Goal: Task Accomplishment & Management: Use online tool/utility

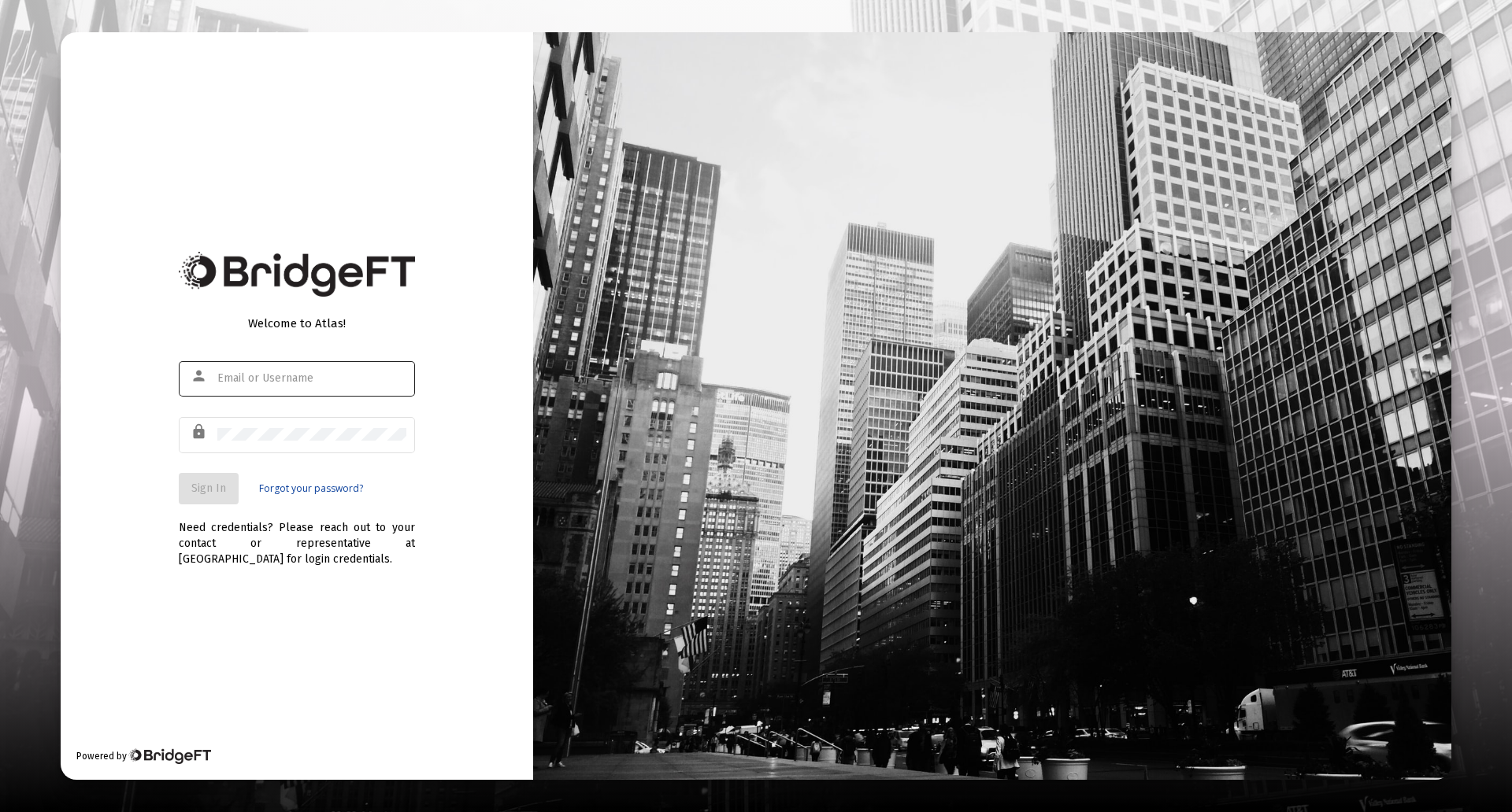
click at [279, 389] on div at bounding box center [312, 377] width 189 height 38
type input "[PERSON_NAME][EMAIL_ADDRESS][PERSON_NAME][DOMAIN_NAME]"
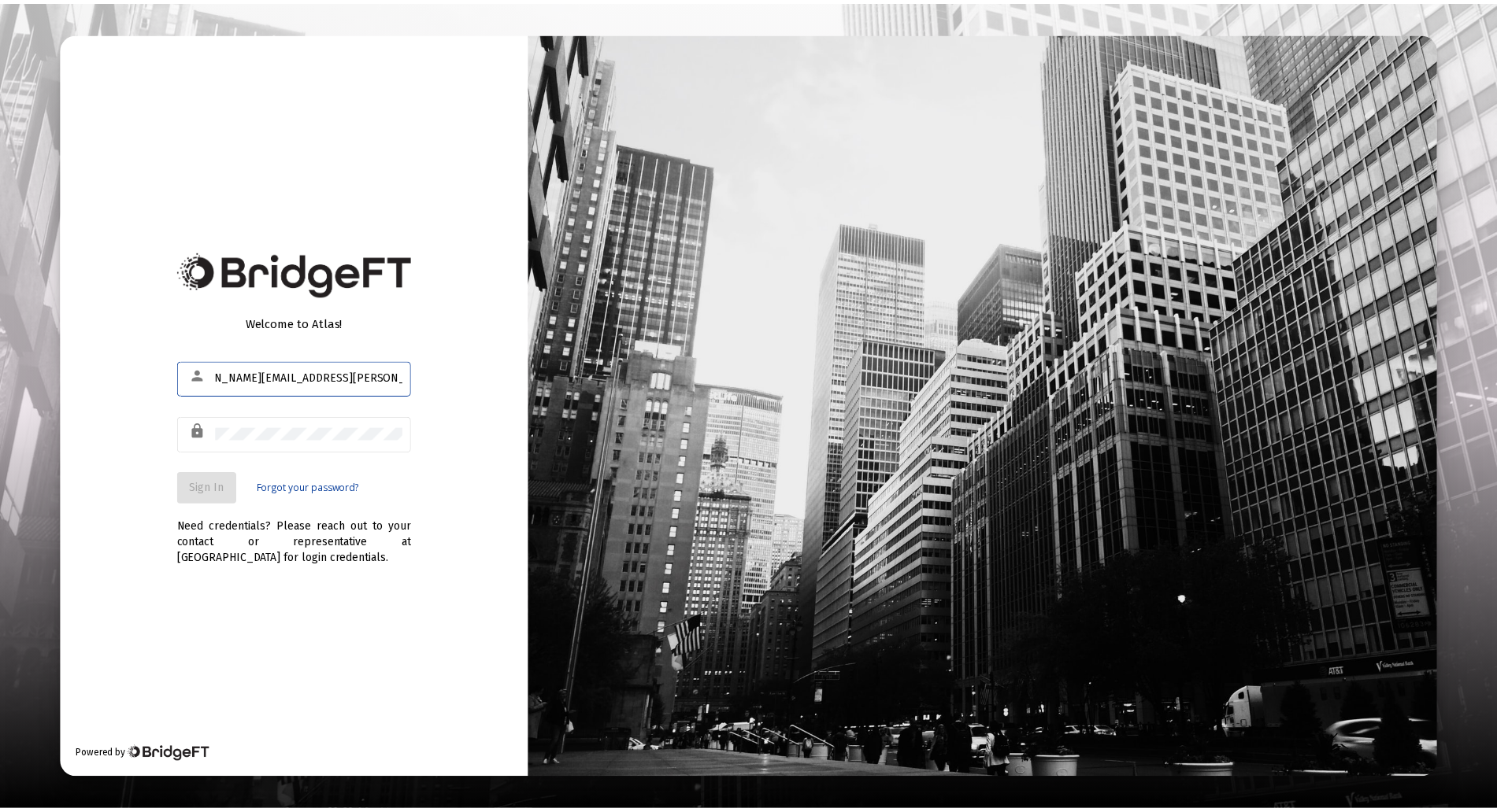
scroll to position [0, 0]
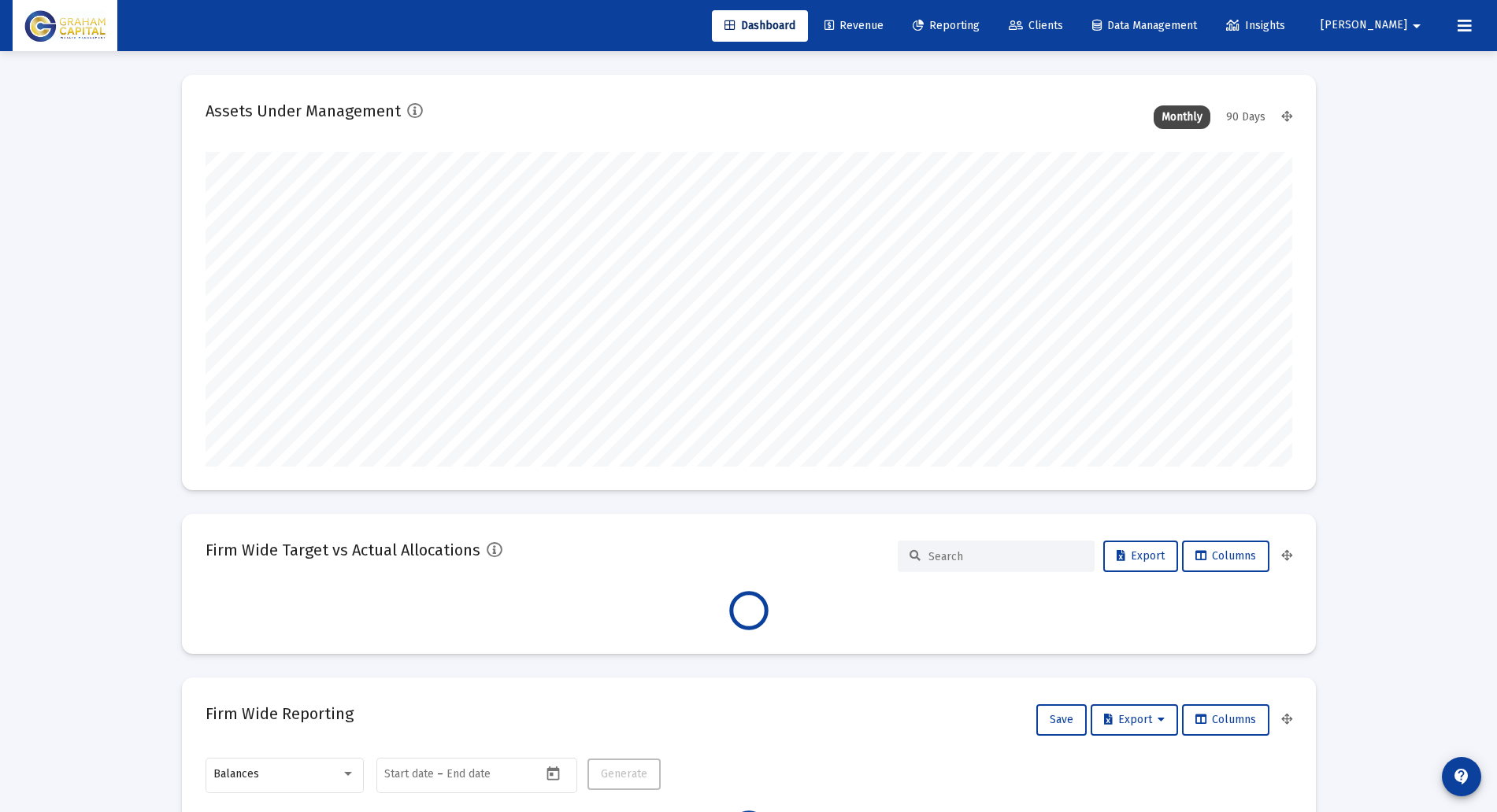
scroll to position [315, 585]
type input "[DATE]"
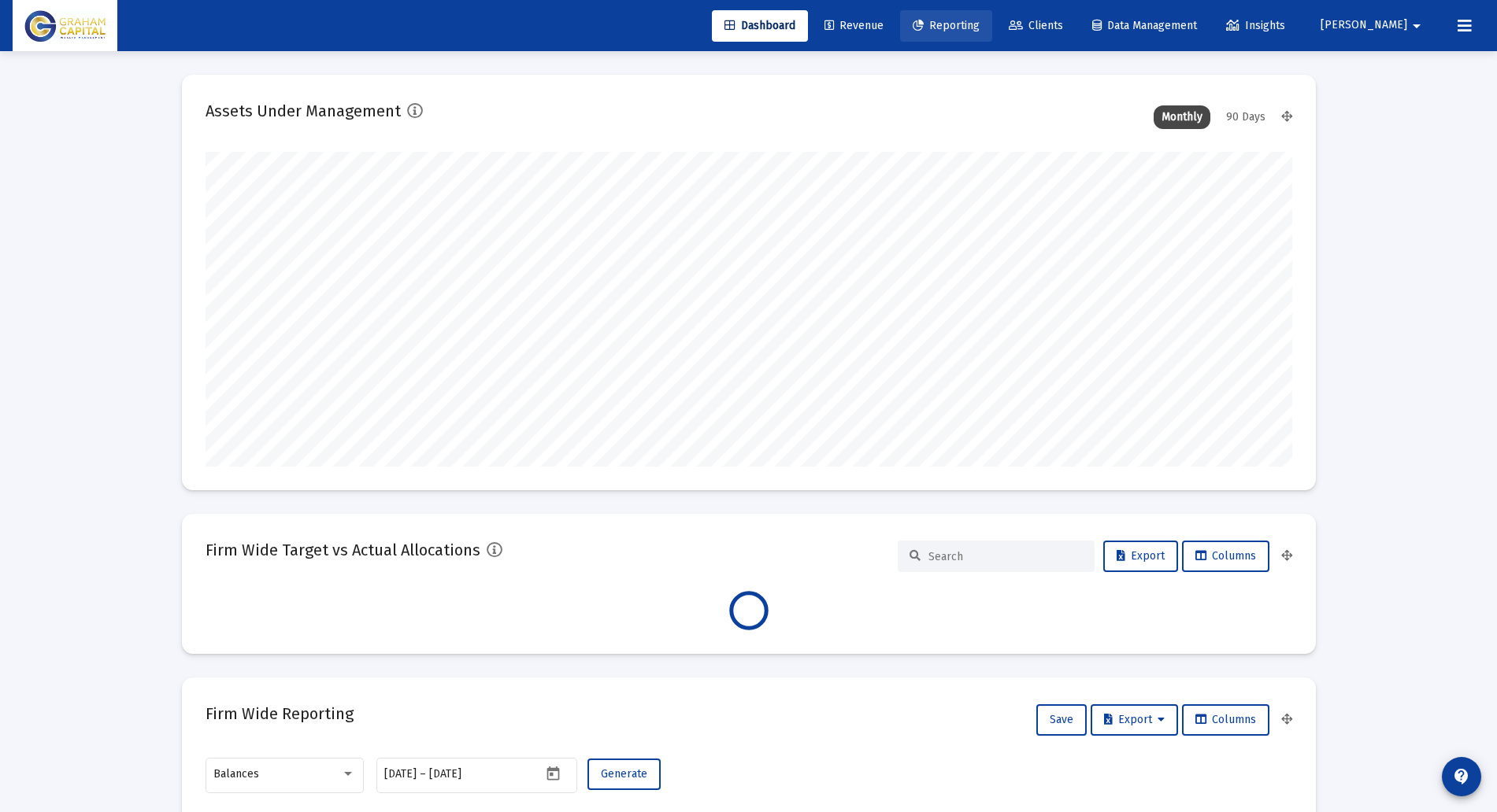
click at [980, 27] on span "Reporting" at bounding box center [946, 26] width 67 height 14
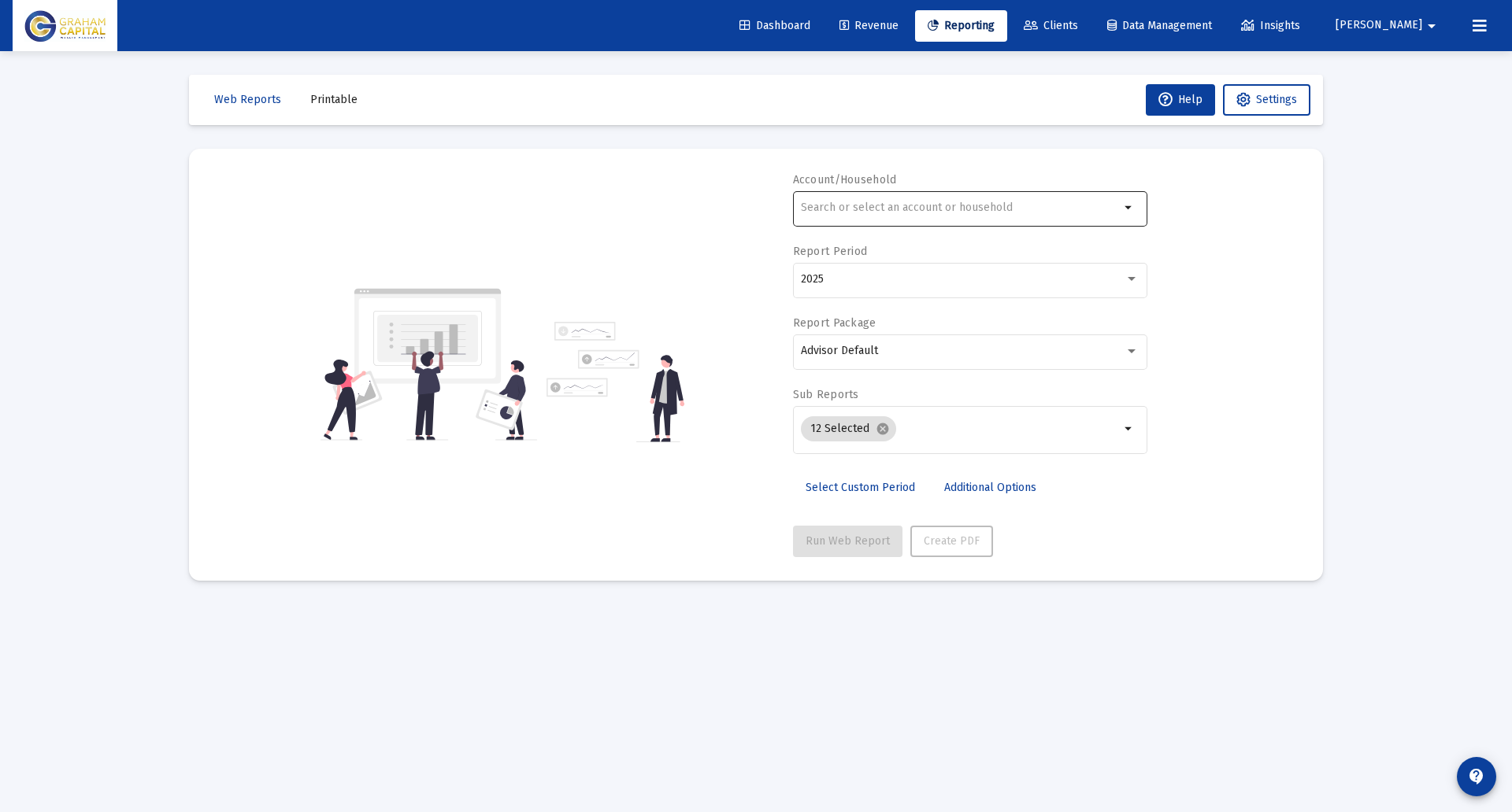
click at [841, 199] on div at bounding box center [960, 206] width 319 height 38
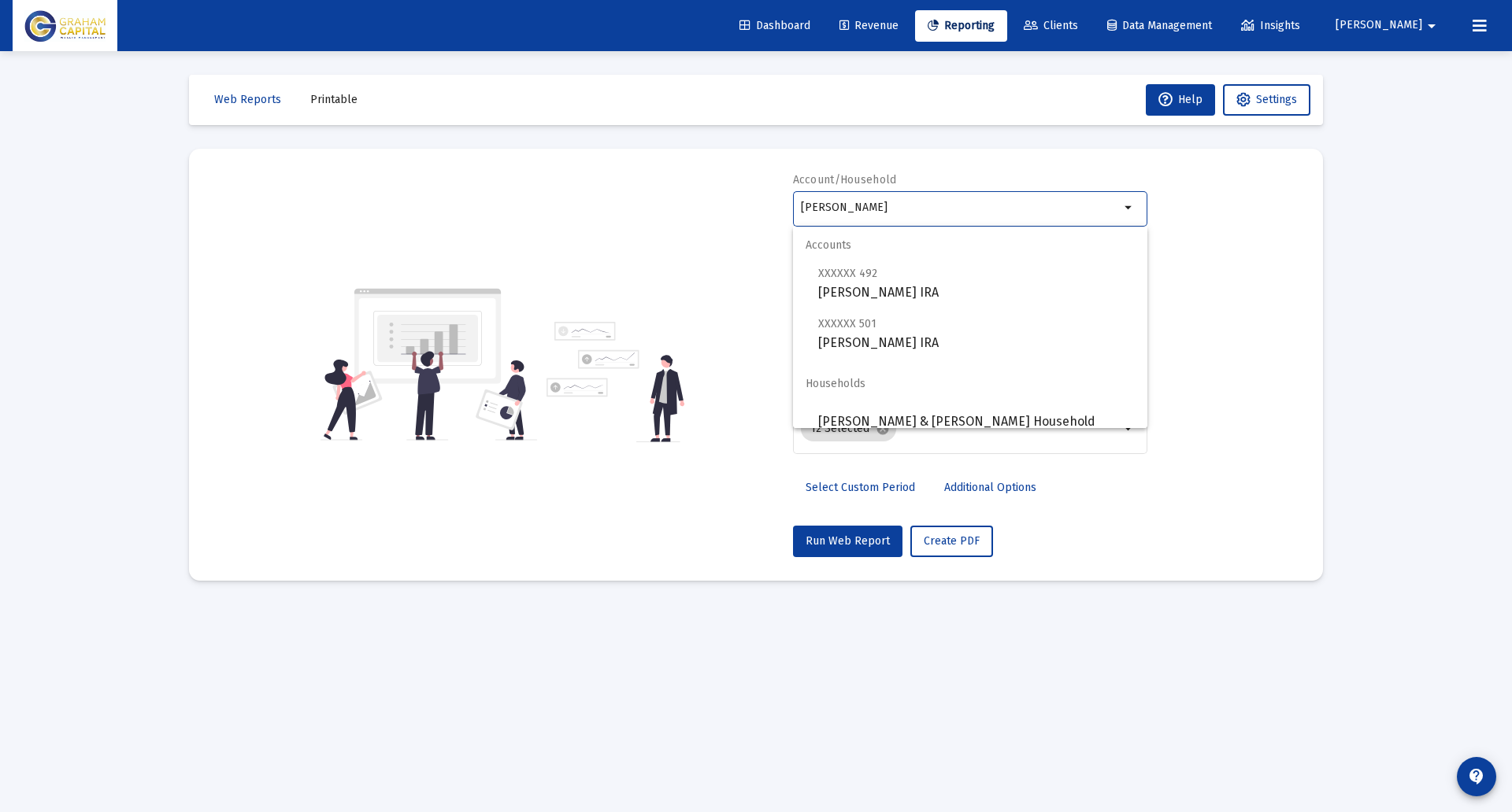
click at [895, 304] on mat-optgroup "Accounts XXXXXX 492 [PERSON_NAME] Rollover IRA XXXXXX 501 [PERSON_NAME] IRA" at bounding box center [969, 290] width 354 height 126
click at [905, 279] on span "XXXXXX 492 [PERSON_NAME] Rollover [PERSON_NAME]" at bounding box center [976, 282] width 317 height 38
type input "[PERSON_NAME] IRA"
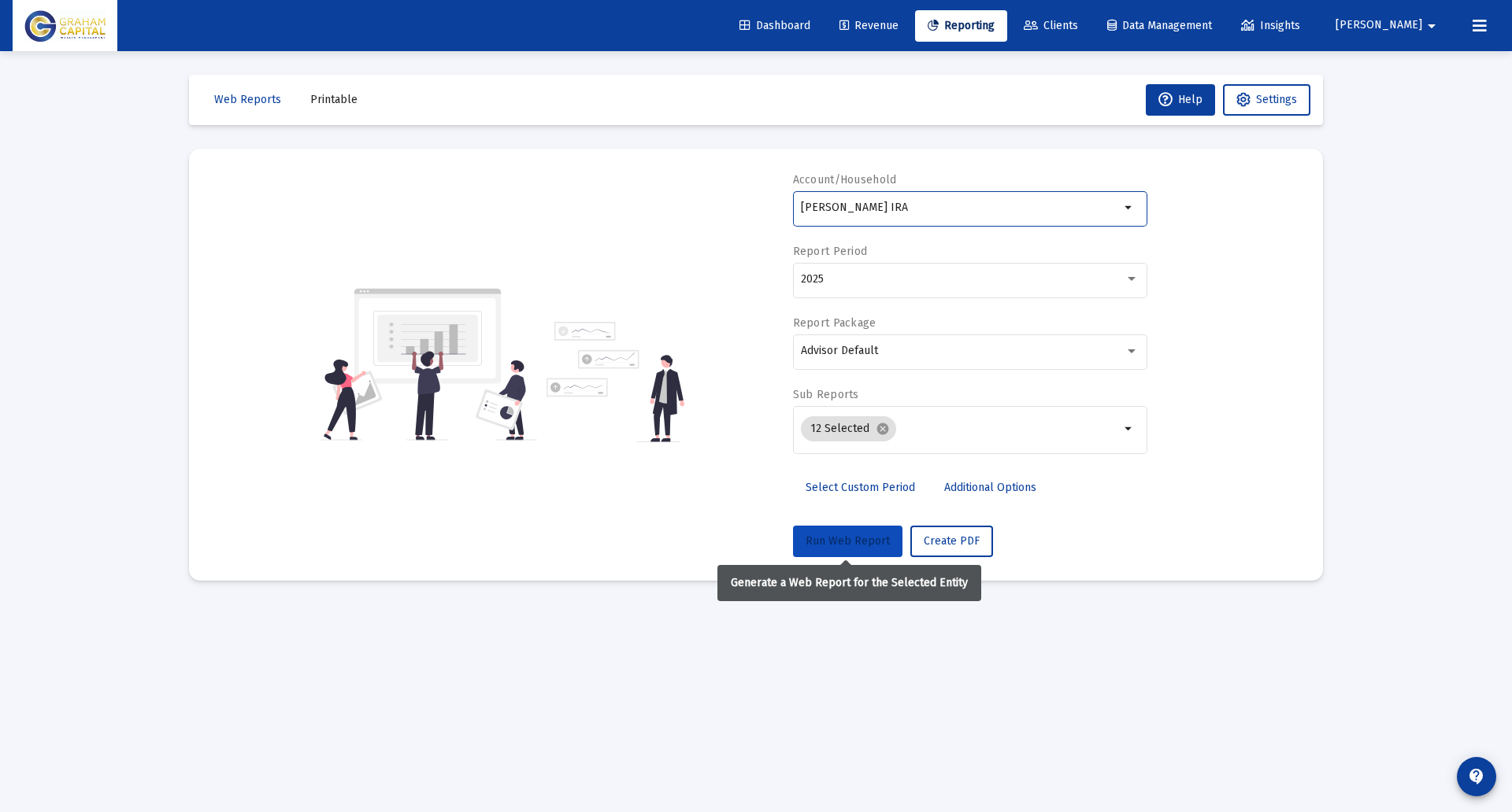
click at [845, 546] on span "Run Web Report" at bounding box center [847, 542] width 85 height 14
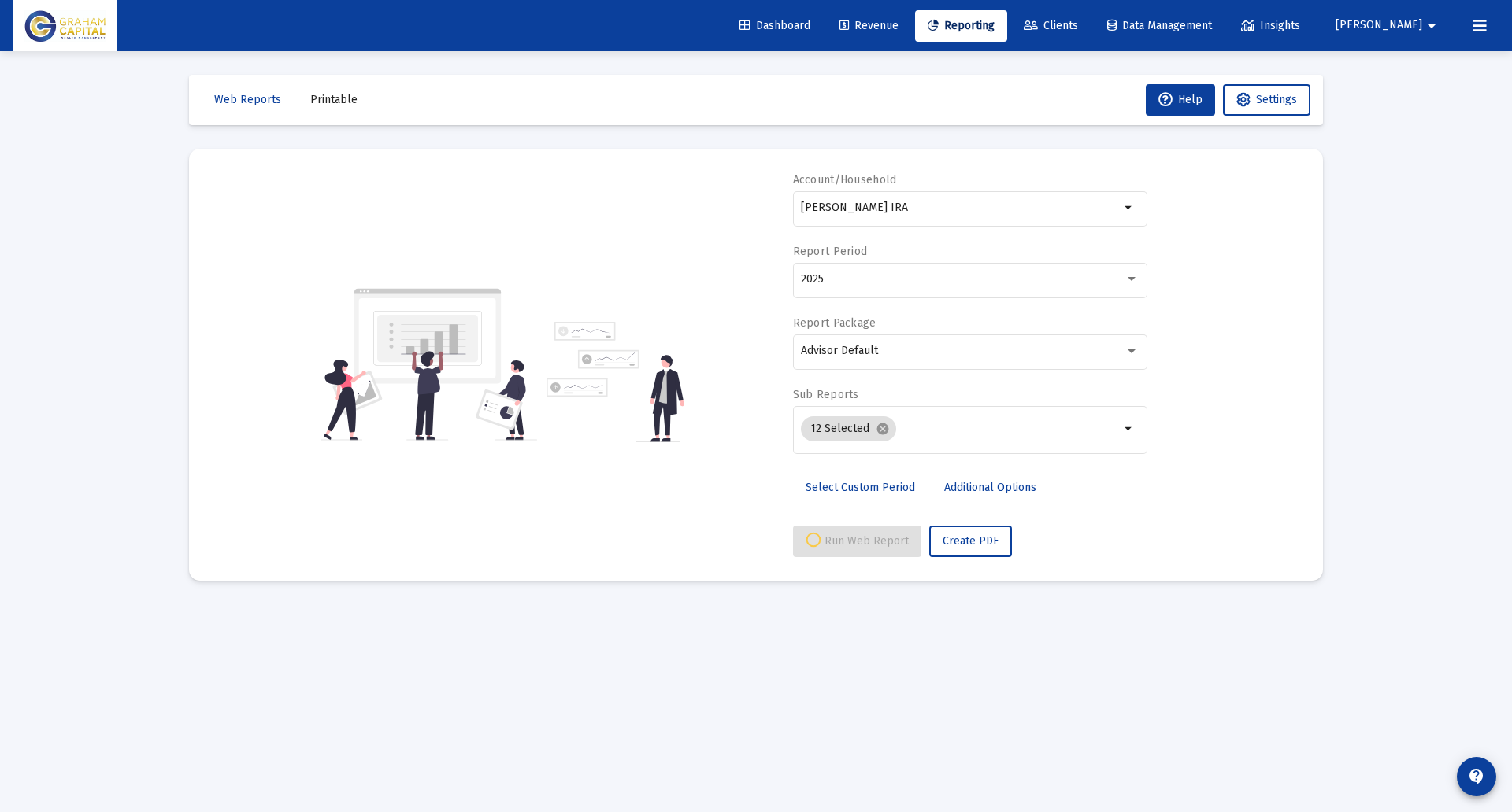
select select "View all"
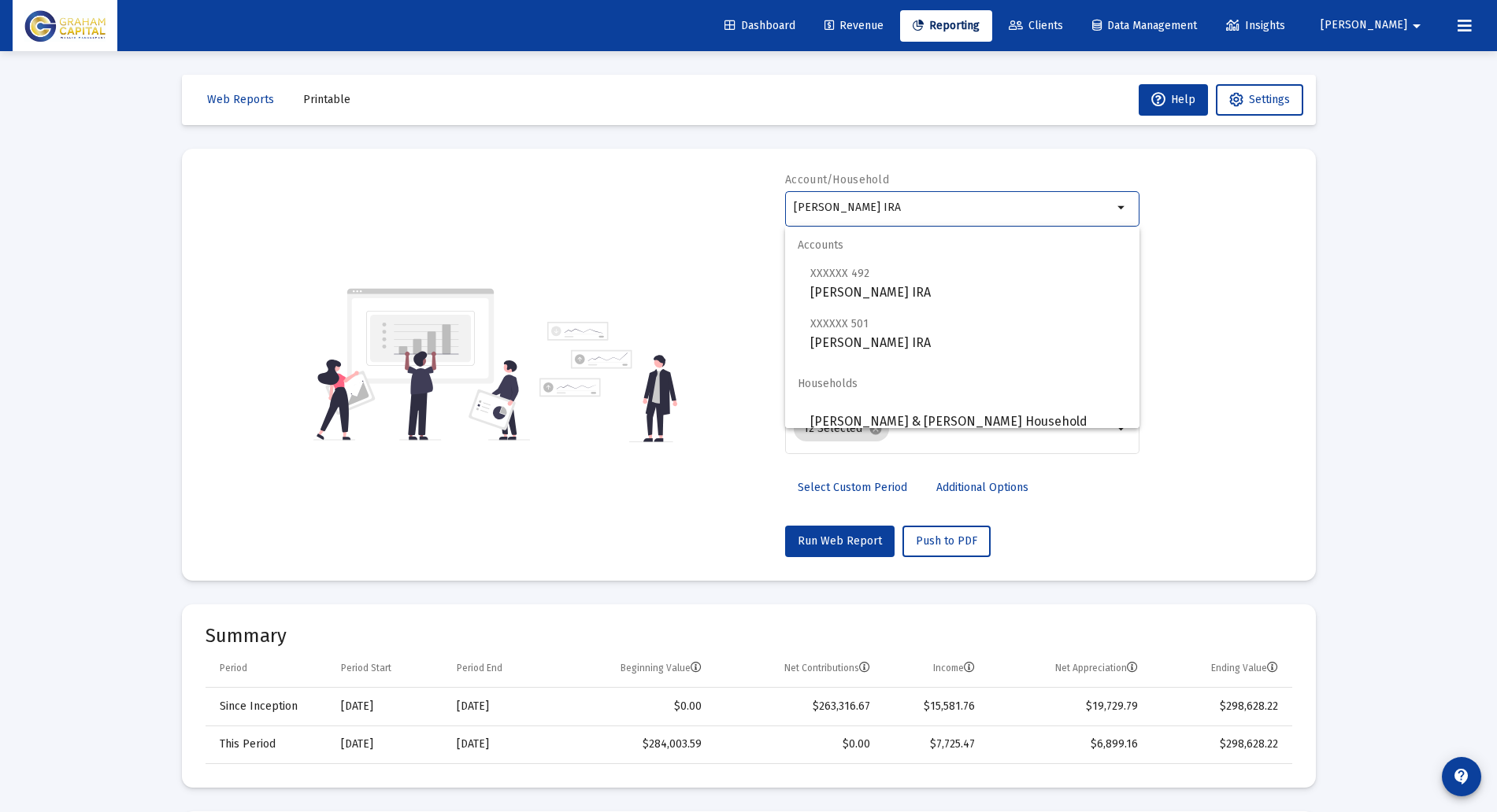
click at [1006, 202] on input "[PERSON_NAME] IRA" at bounding box center [953, 207] width 319 height 13
click at [987, 342] on span "XXXXXX 501 [PERSON_NAME] IRA" at bounding box center [969, 333] width 317 height 38
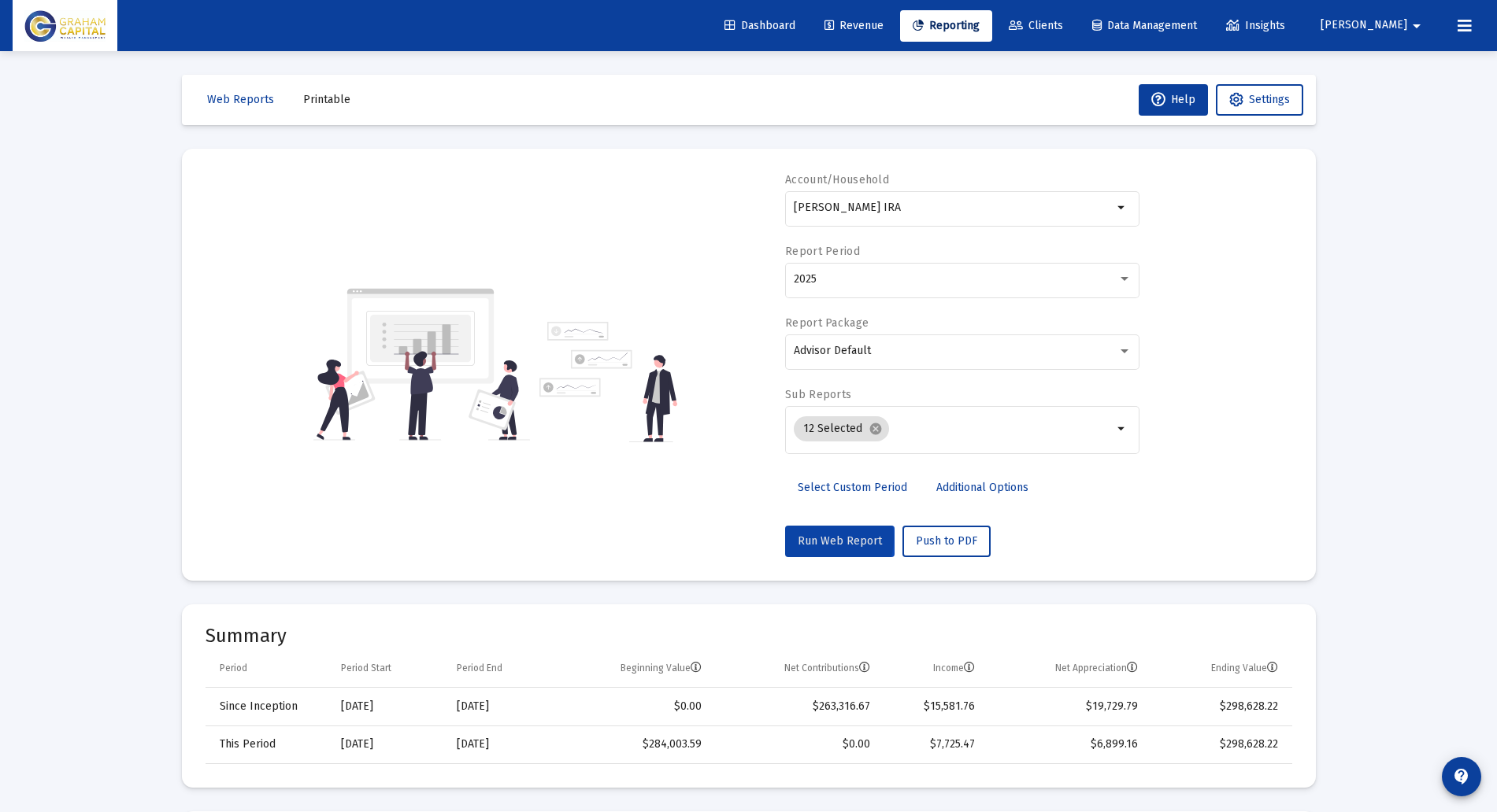
click at [814, 538] on span "Run Web Report" at bounding box center [840, 542] width 85 height 14
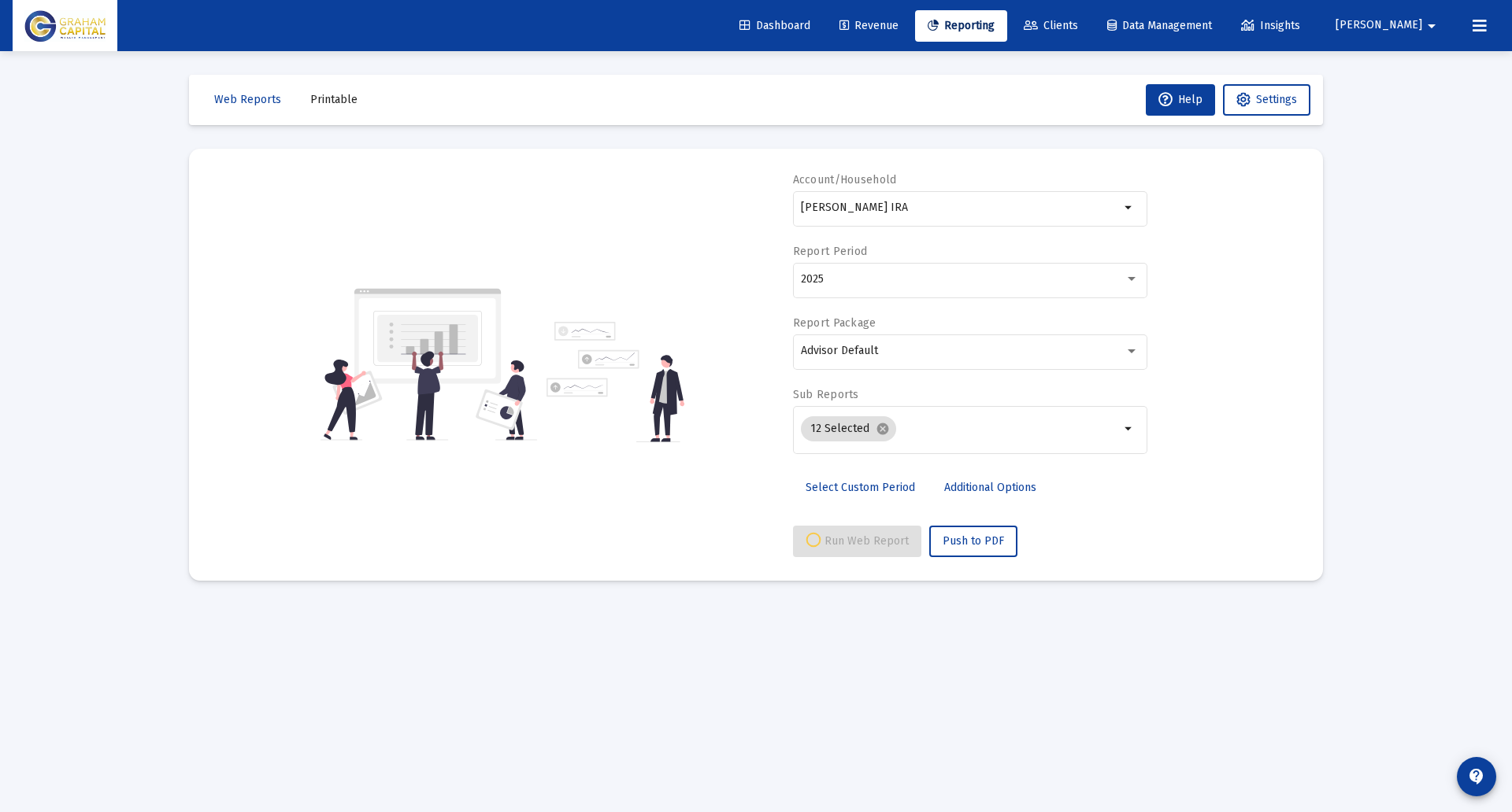
select select "View all"
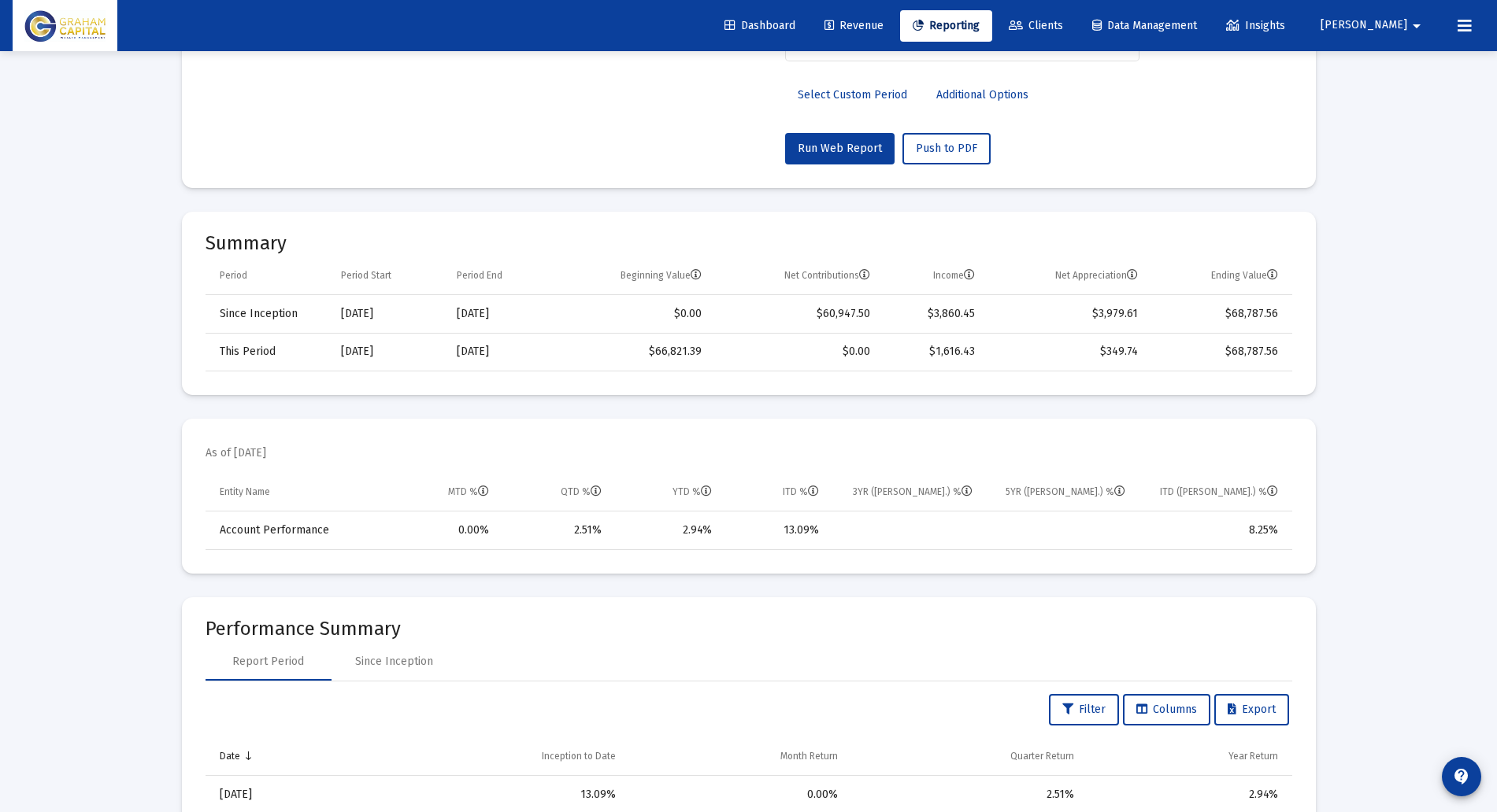
scroll to position [405, 0]
